Goal: Task Accomplishment & Management: Use online tool/utility

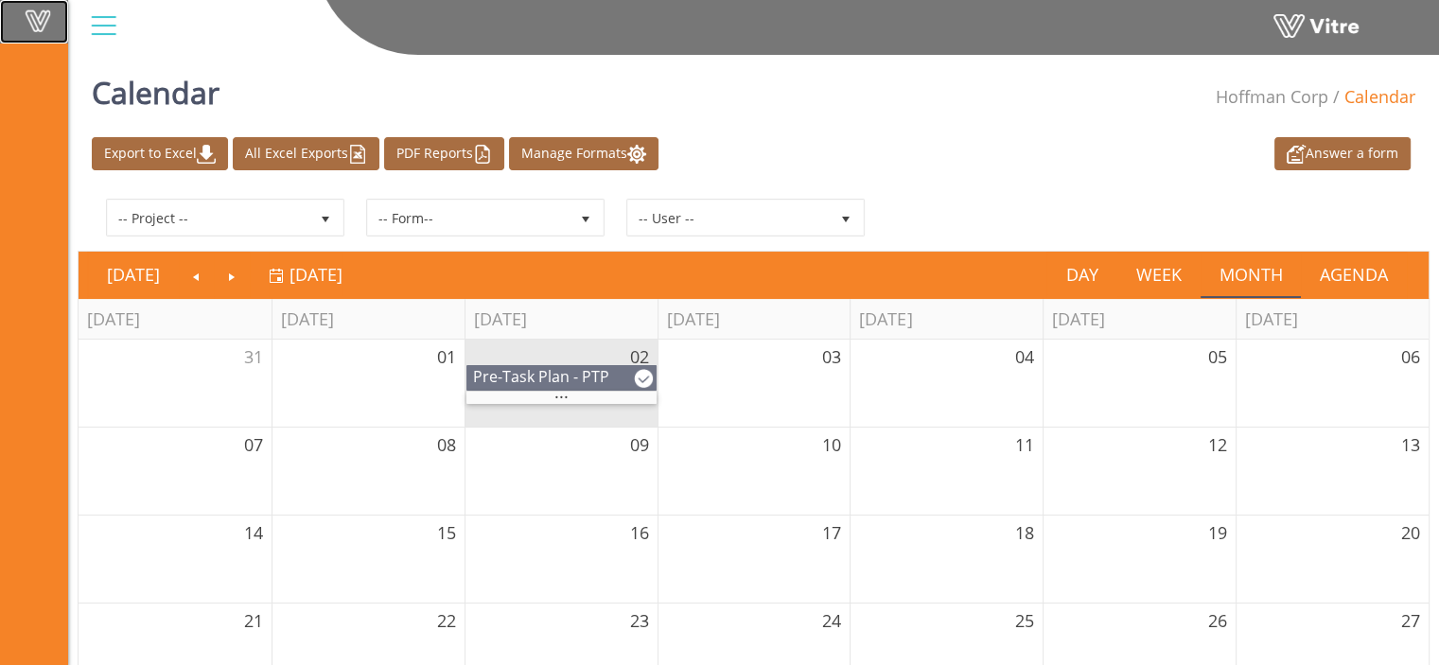
click at [44, 25] on span at bounding box center [37, 20] width 47 height 23
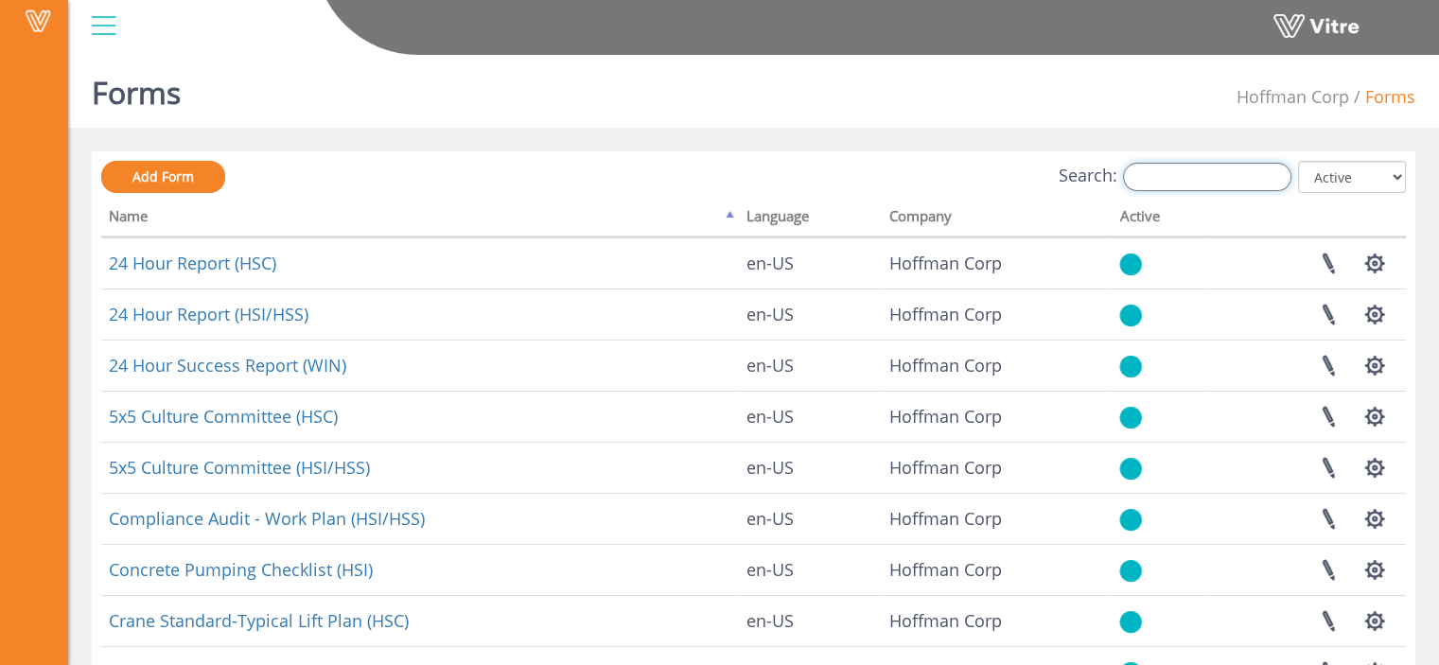
click at [1157, 186] on input "Search:" at bounding box center [1207, 177] width 168 height 28
click at [1152, 181] on input "Search:" at bounding box center [1207, 177] width 168 height 28
paste input "WP01 - Clips to embeds"
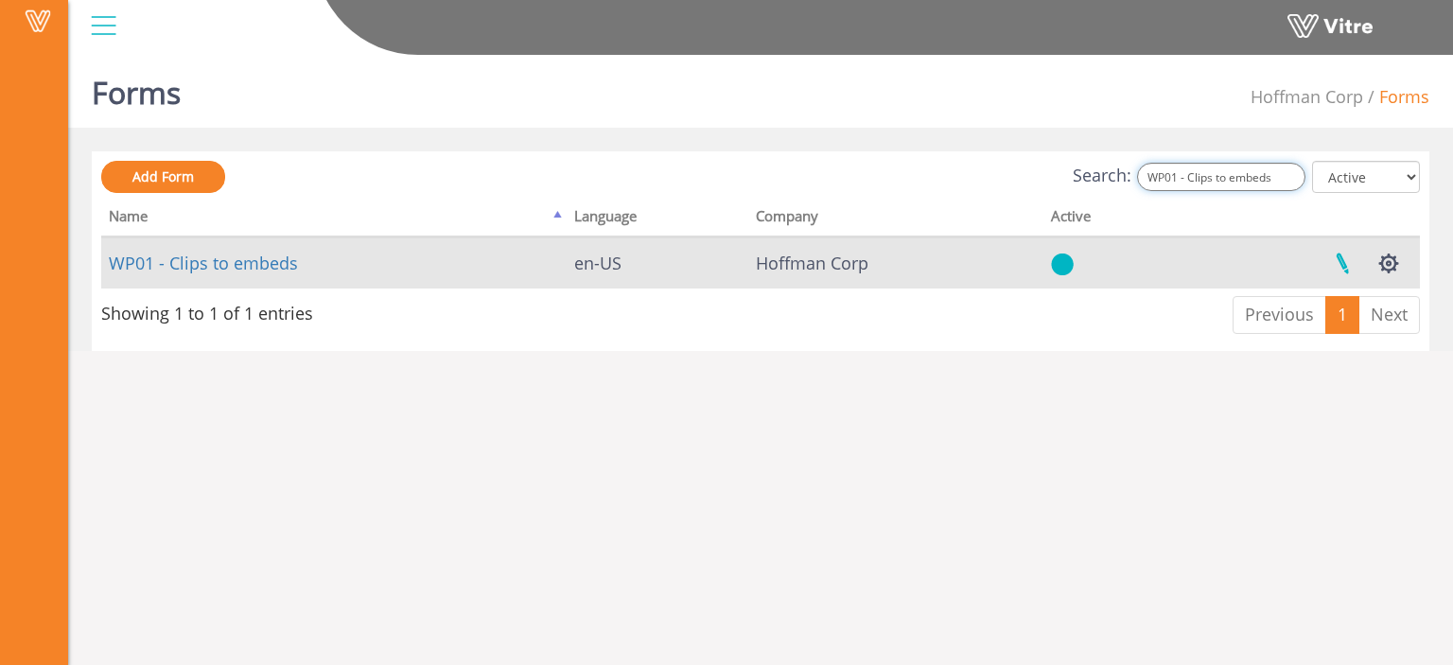
type input "WP01 - Clips to embeds"
click at [1342, 269] on link at bounding box center [1342, 263] width 47 height 50
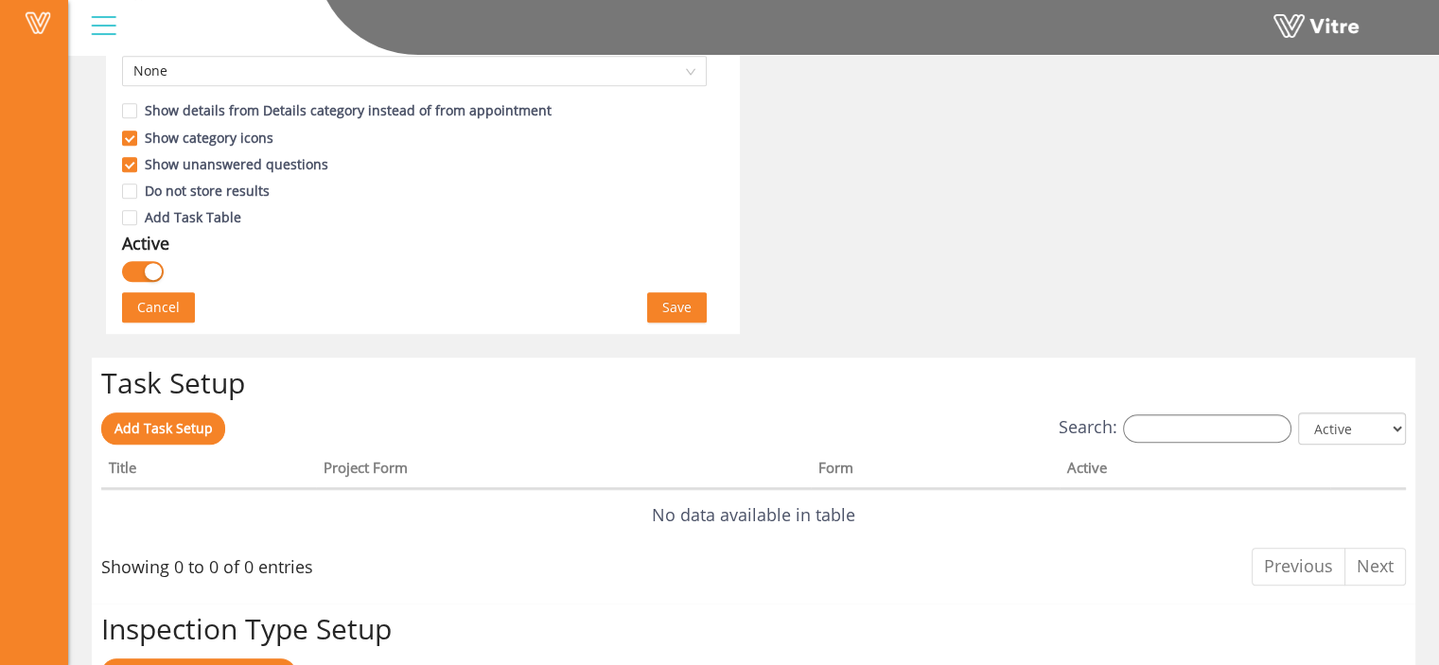
scroll to position [1151, 0]
click at [666, 312] on span "Save" at bounding box center [676, 309] width 29 height 21
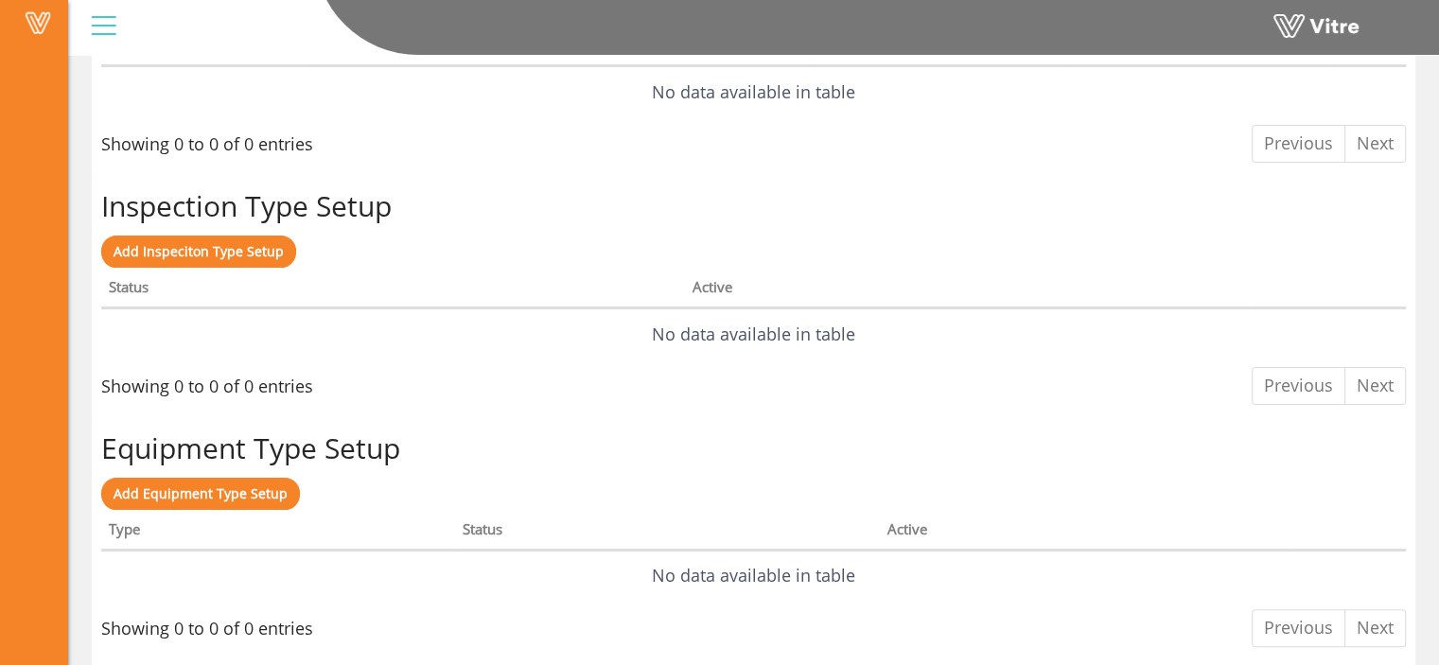
scroll to position [0, 0]
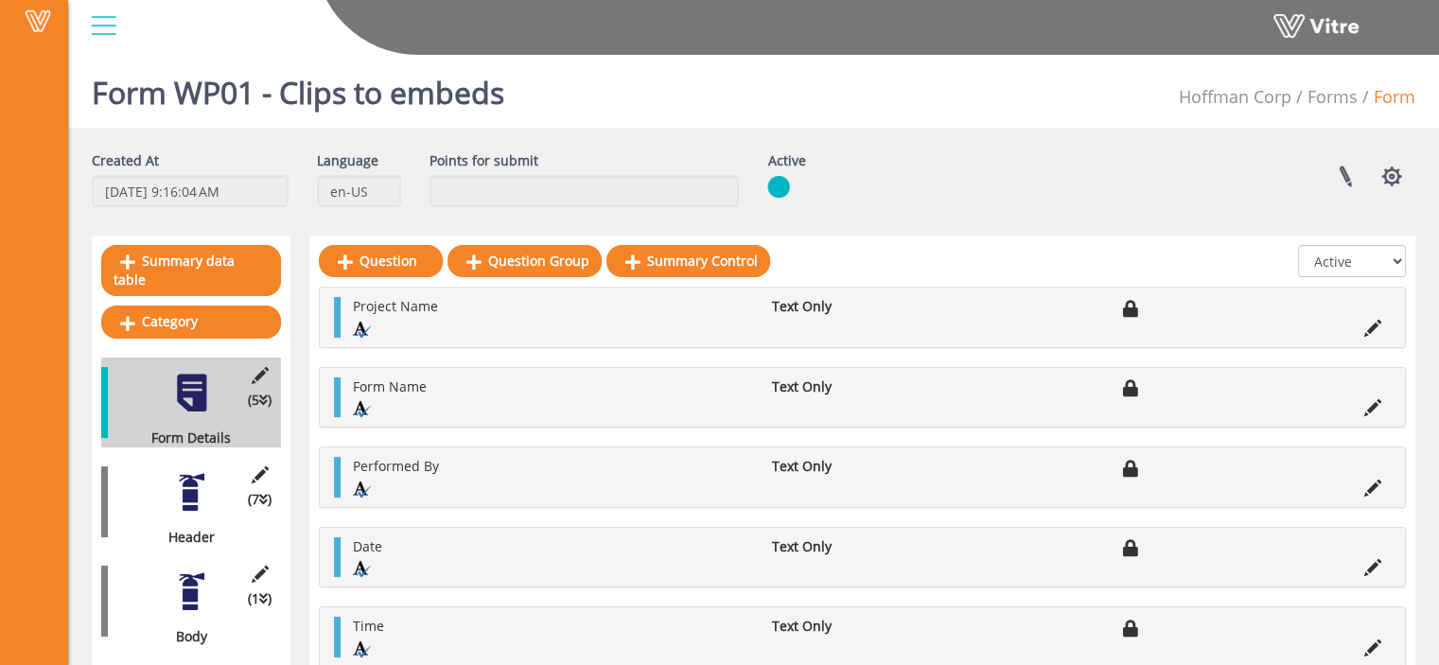
scroll to position [54, 0]
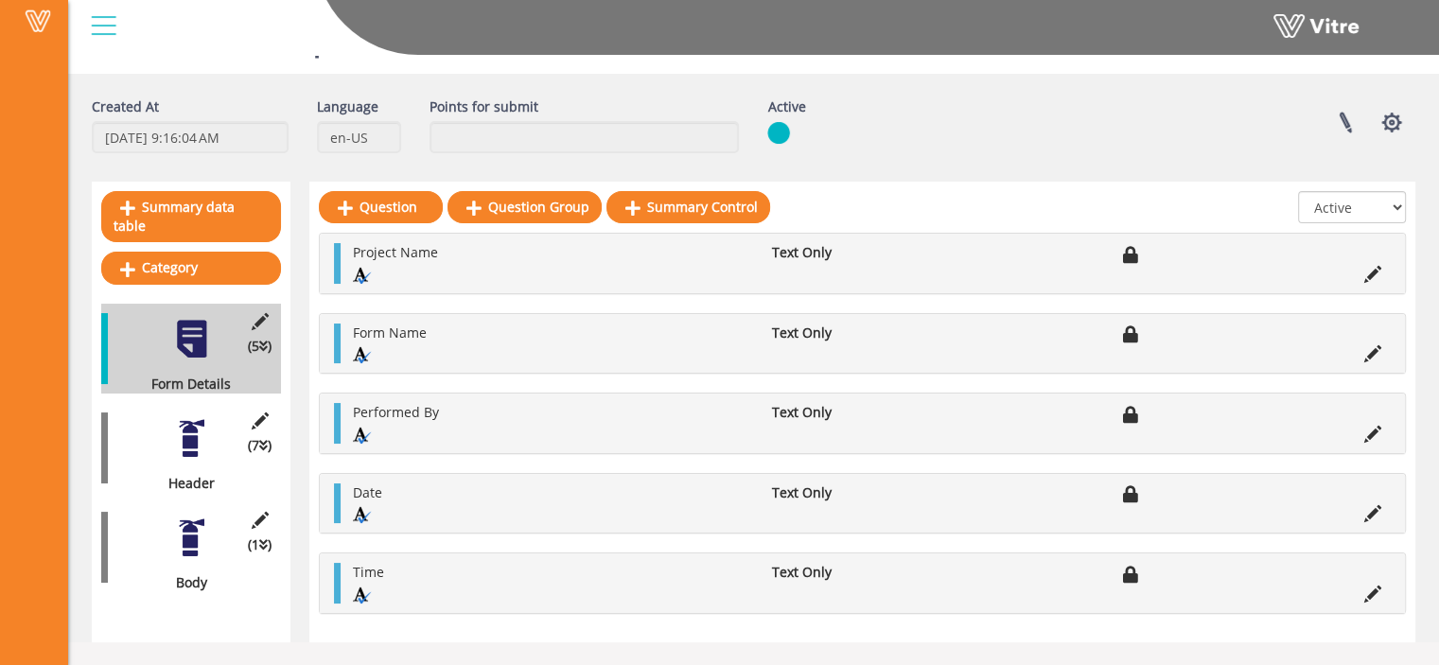
click at [183, 521] on div at bounding box center [191, 537] width 43 height 43
